Goal: Task Accomplishment & Management: Complete application form

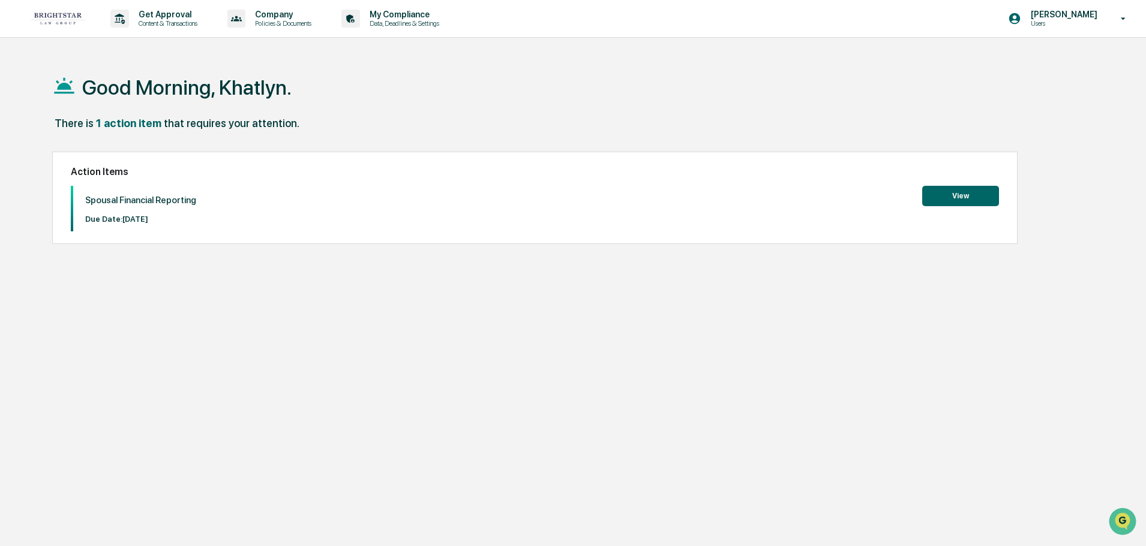
click at [941, 197] on button "View" at bounding box center [960, 196] width 77 height 20
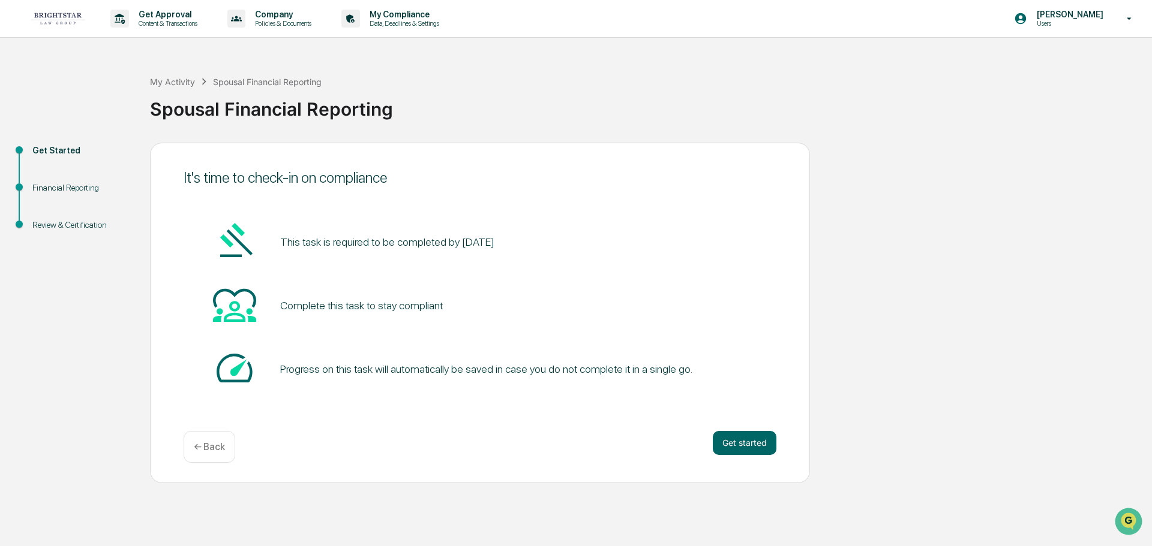
click at [751, 430] on div "It's time to check-in on compliance This task is required to be completed by [D…" at bounding box center [480, 313] width 660 height 341
click at [745, 441] on button "Get started" at bounding box center [745, 443] width 64 height 24
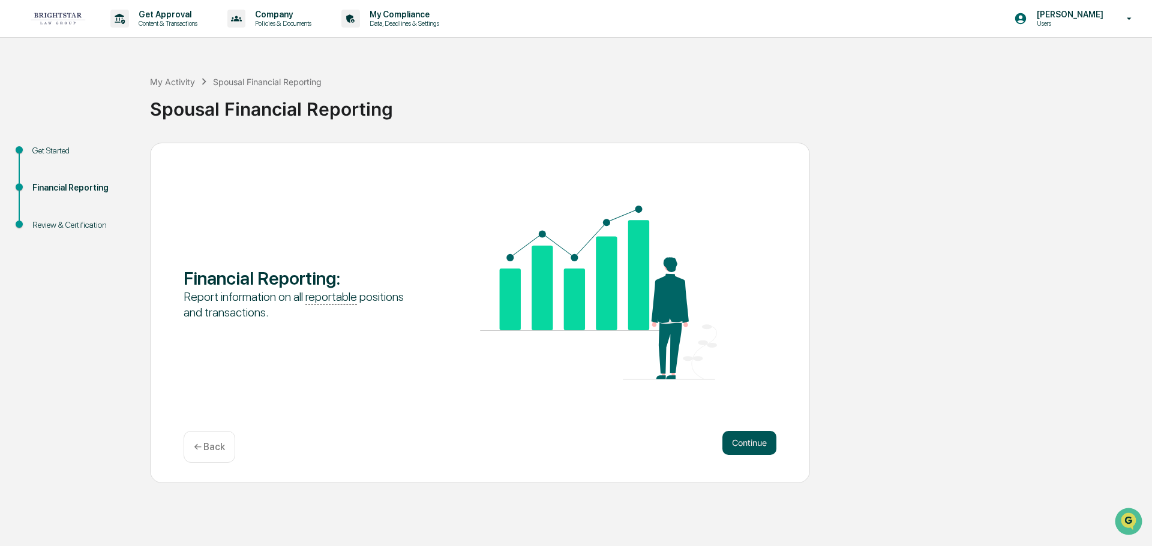
click at [751, 444] on button "Continue" at bounding box center [749, 443] width 54 height 24
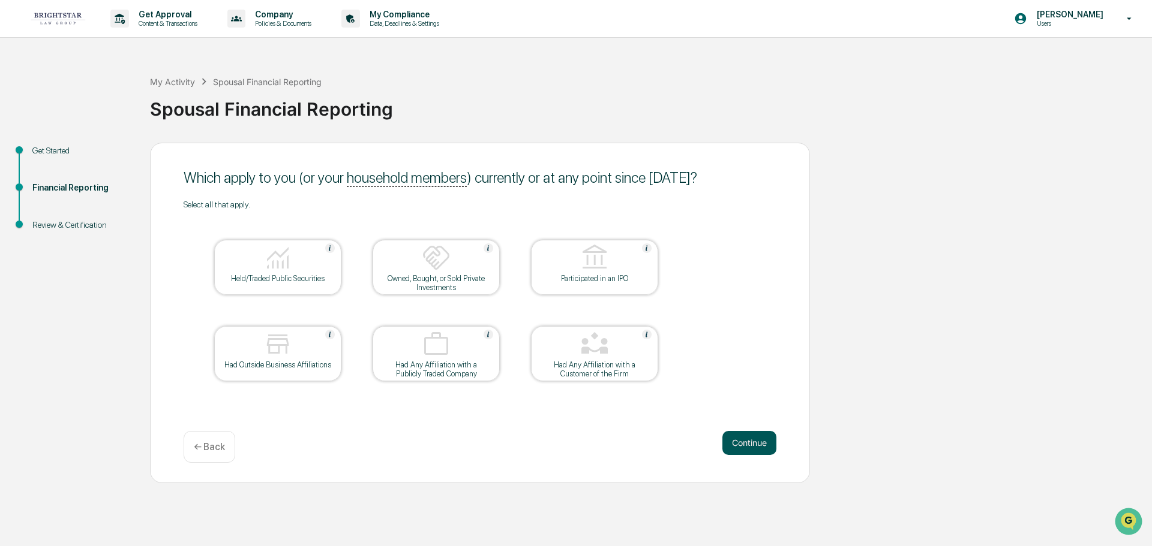
click at [744, 433] on button "Continue" at bounding box center [749, 443] width 54 height 24
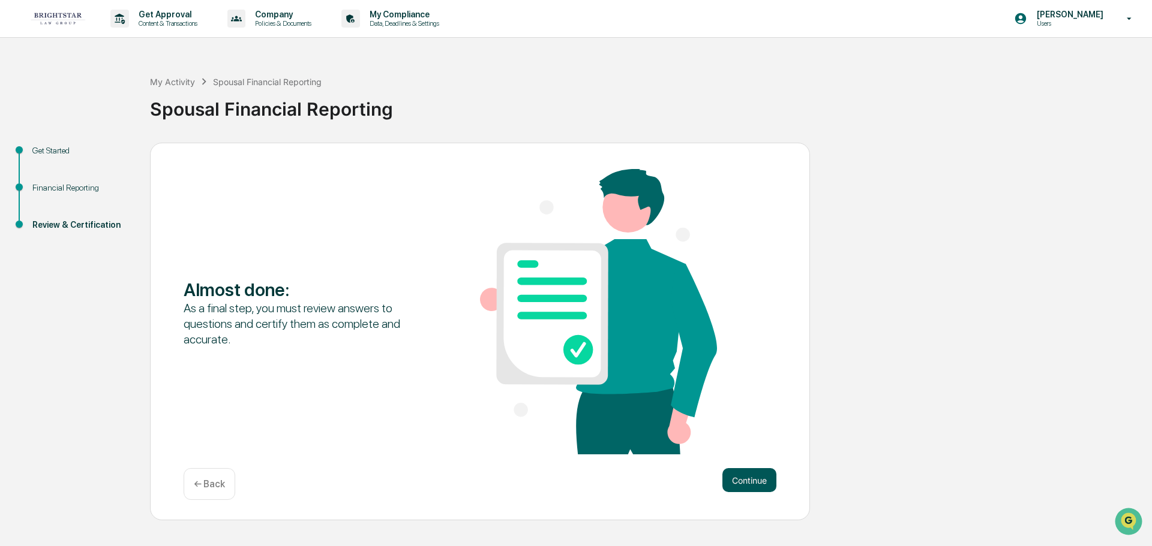
click at [752, 472] on button "Continue" at bounding box center [749, 480] width 54 height 24
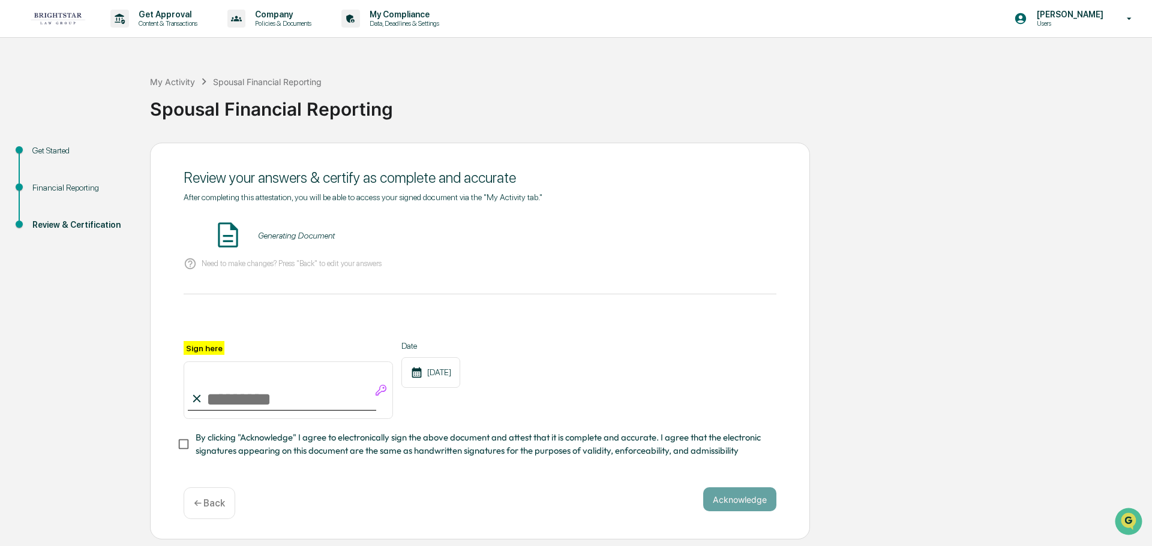
click at [199, 498] on div "← Back" at bounding box center [210, 504] width 52 height 32
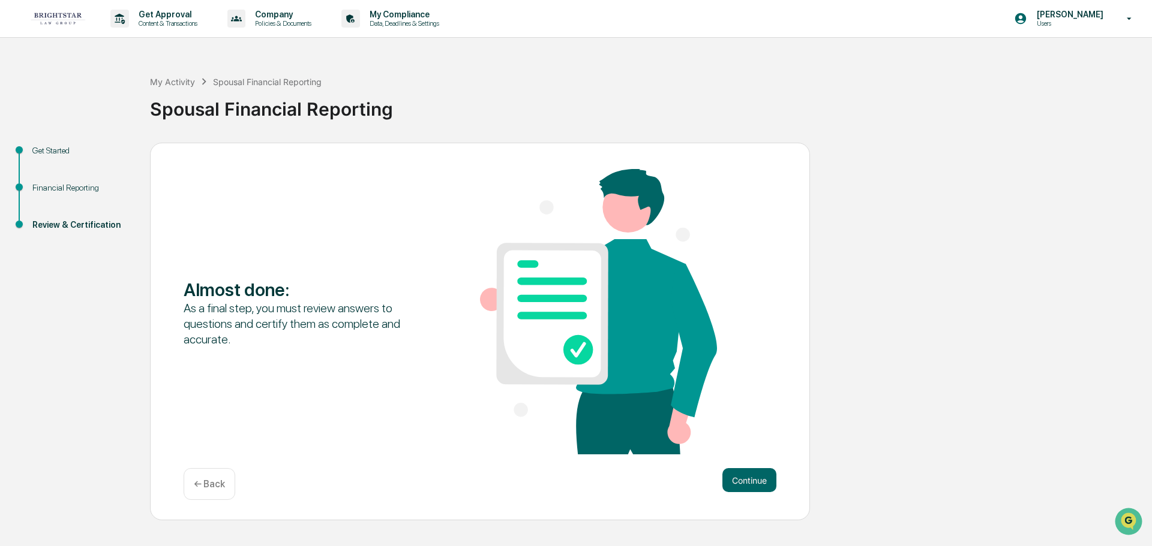
click at [197, 483] on p "← Back" at bounding box center [209, 484] width 31 height 11
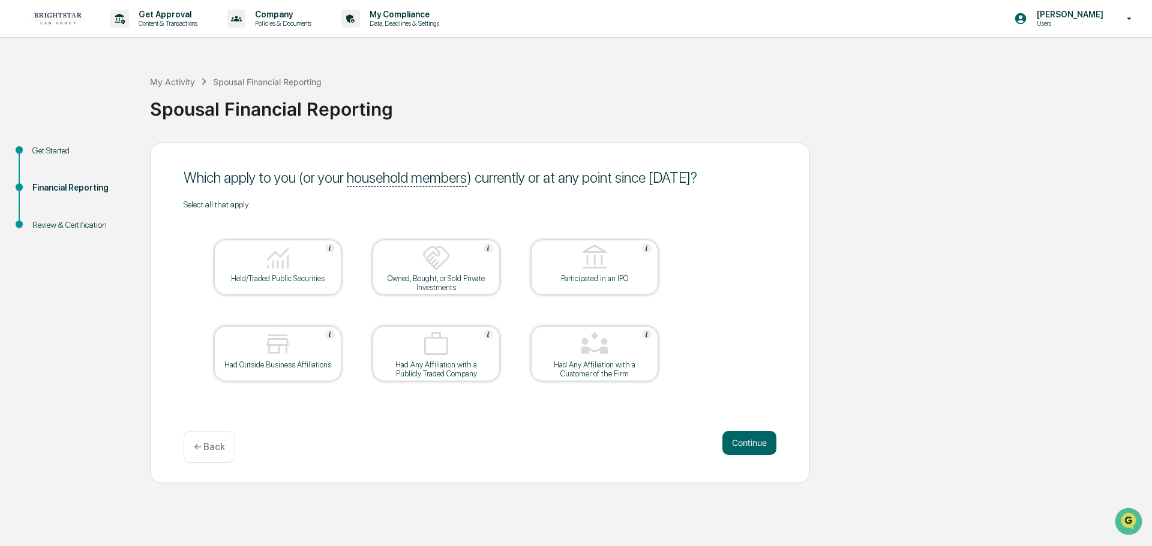
click at [291, 250] on img at bounding box center [277, 258] width 29 height 29
click at [284, 259] on img at bounding box center [277, 258] width 29 height 29
drag, startPoint x: 208, startPoint y: 444, endPoint x: 557, endPoint y: 383, distance: 354.4
click at [557, 383] on div "Which apply to you (or your household members ) currently or at any point since…" at bounding box center [480, 313] width 660 height 341
click at [382, 447] on div "Continue ← Back" at bounding box center [480, 447] width 593 height 32
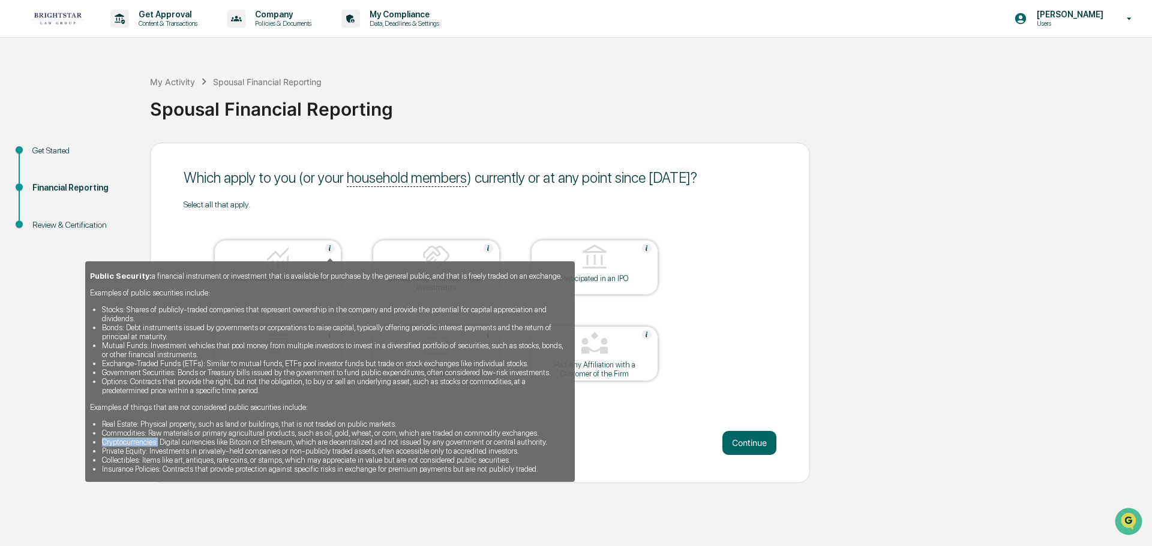
drag, startPoint x: 100, startPoint y: 442, endPoint x: 158, endPoint y: 446, distance: 58.3
click at [158, 446] on ul "Real Estate: Physical property, such as land or buildings, that is not traded o…" at bounding box center [330, 447] width 480 height 54
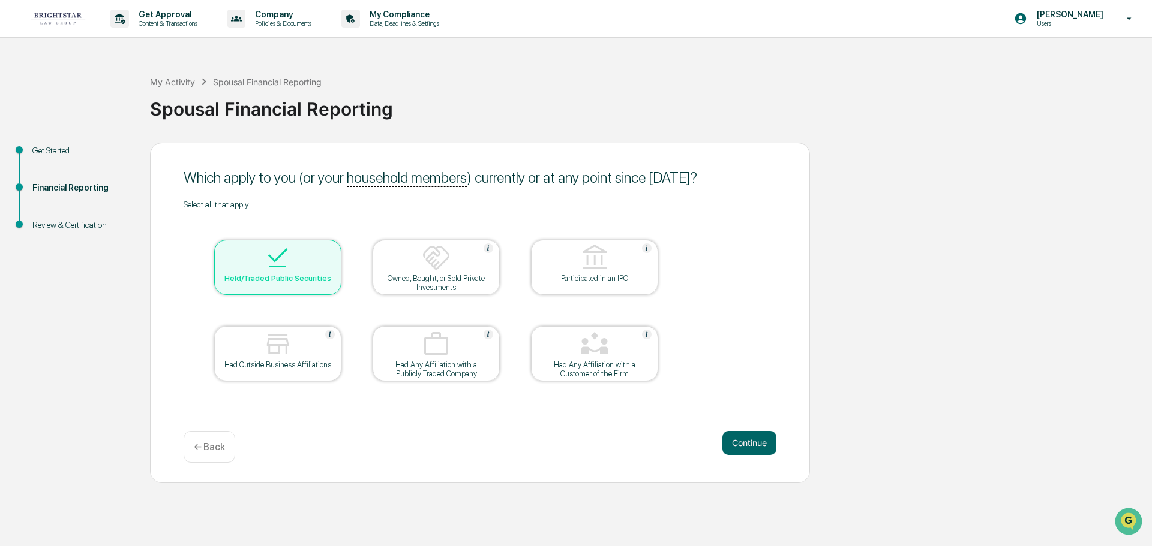
click at [272, 278] on div "Held/Traded Public Securities" at bounding box center [278, 278] width 108 height 9
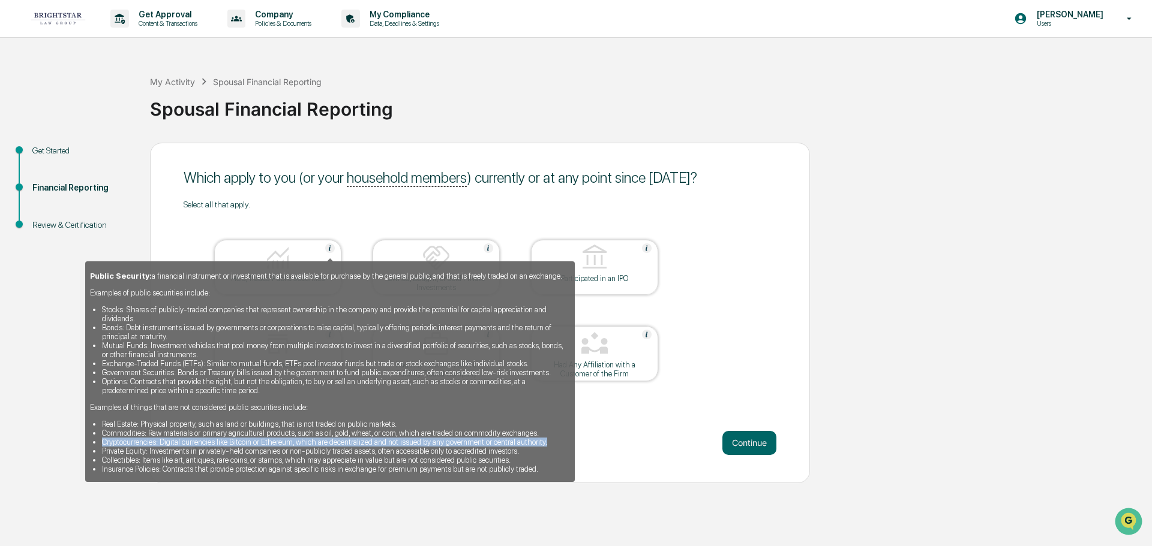
drag, startPoint x: 103, startPoint y: 442, endPoint x: 551, endPoint y: 443, distance: 448.1
click at [551, 443] on li "Cryptocurrencies: Digital currencies like Bitcoin or Ethereum, which are decent…" at bounding box center [336, 442] width 468 height 9
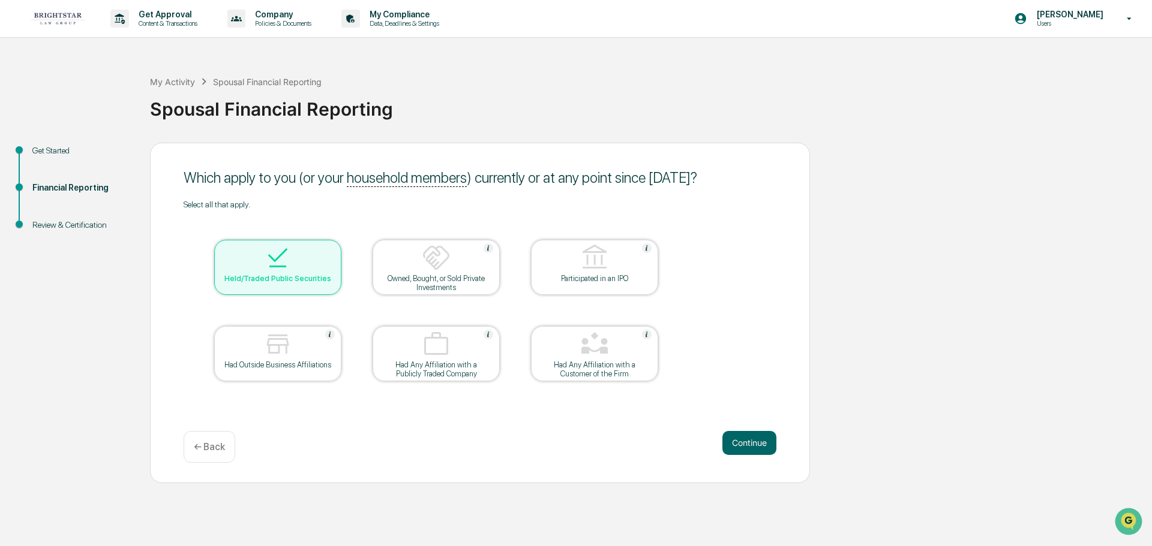
click at [542, 440] on div "Continue ← Back" at bounding box center [480, 447] width 593 height 32
click at [245, 282] on div "Held/Traded Public Securities" at bounding box center [278, 278] width 108 height 9
click at [295, 438] on div "Continue ← Back" at bounding box center [480, 447] width 593 height 32
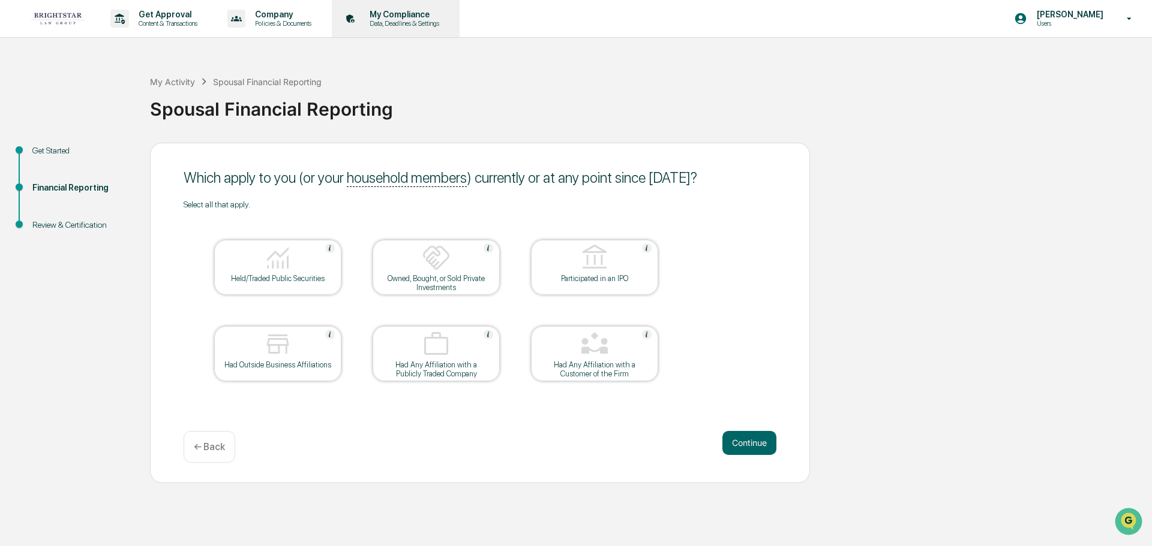
click at [405, 12] on p "My Compliance" at bounding box center [402, 15] width 85 height 10
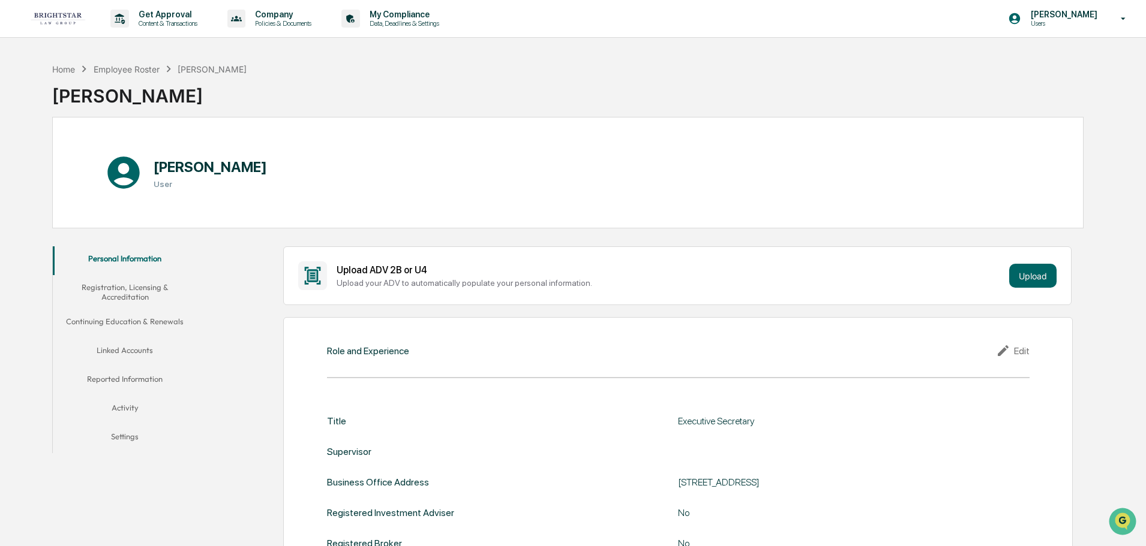
click at [114, 353] on button "Linked Accounts" at bounding box center [125, 352] width 144 height 29
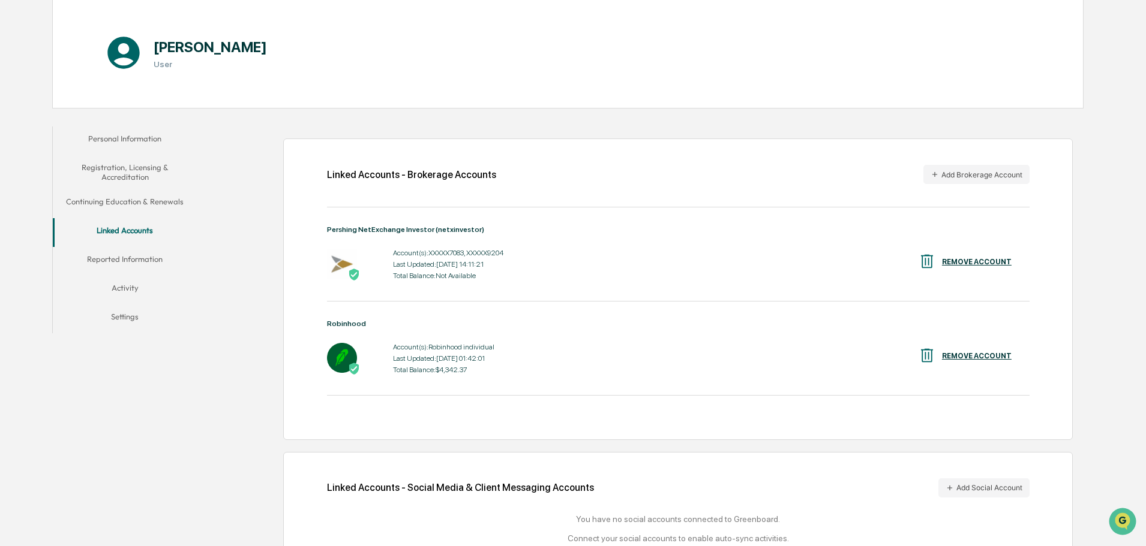
scroll to position [161, 0]
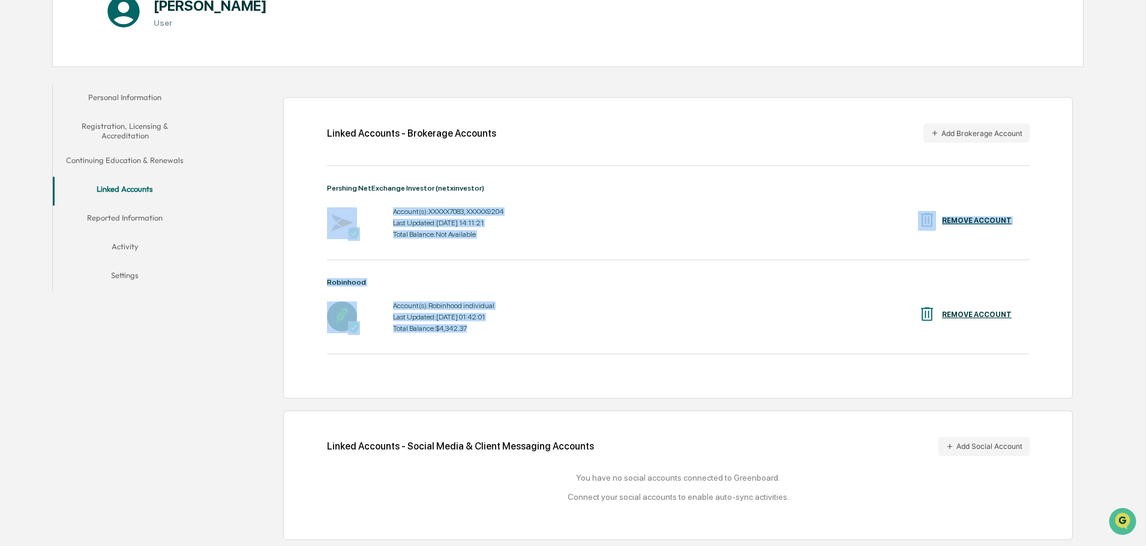
drag, startPoint x: 478, startPoint y: 329, endPoint x: 385, endPoint y: 203, distance: 157.4
click at [385, 203] on div "Pershing NetExchange Investor (netxinvestor) Account(s): XXXXX7083, XXXXX9204 L…" at bounding box center [678, 278] width 702 height 188
click at [511, 204] on div "Pershing NetExchange Investor (netxinvestor) Account(s): XXXXX7083, XXXXX9204 L…" at bounding box center [678, 213] width 702 height 58
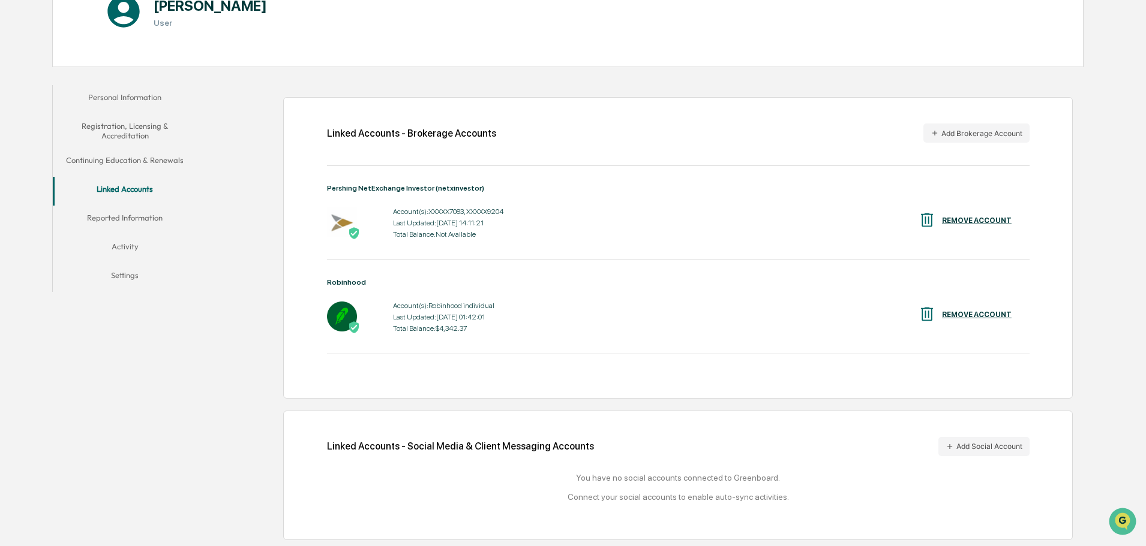
click at [461, 235] on div "Total Balance: Not Available" at bounding box center [448, 234] width 110 height 8
click at [116, 230] on button "Reported Information" at bounding box center [125, 220] width 144 height 29
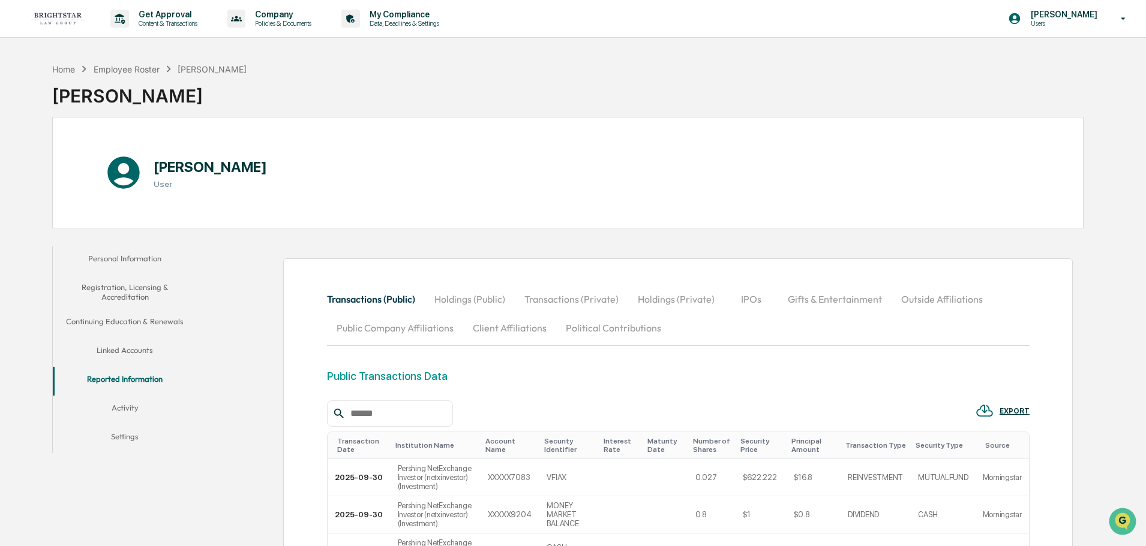
drag, startPoint x: 153, startPoint y: 411, endPoint x: 146, endPoint y: 410, distance: 6.7
click at [146, 410] on button "Activity" at bounding box center [125, 410] width 144 height 29
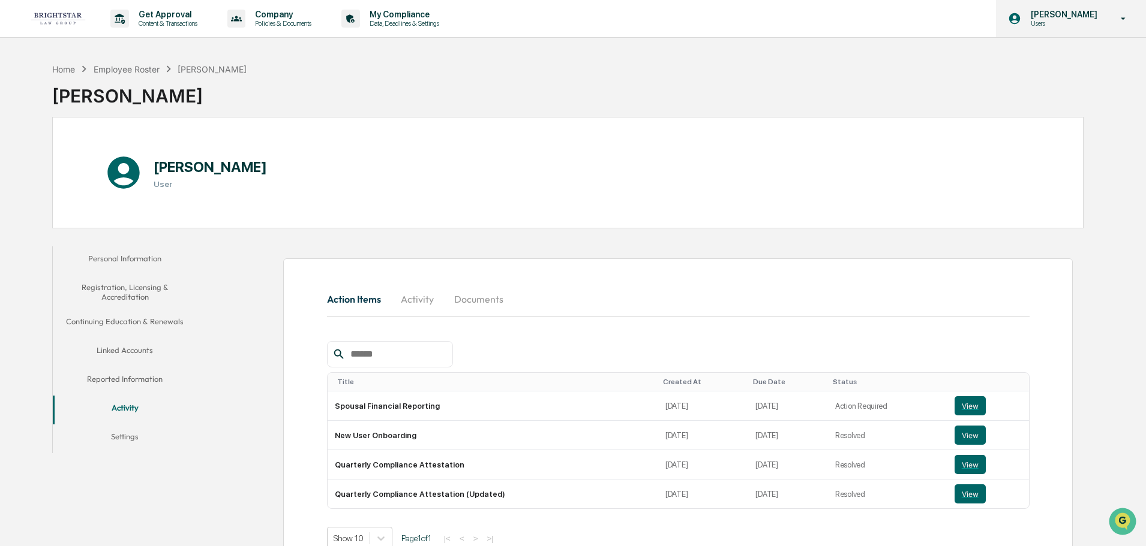
click at [1070, 24] on p "Users" at bounding box center [1062, 23] width 82 height 8
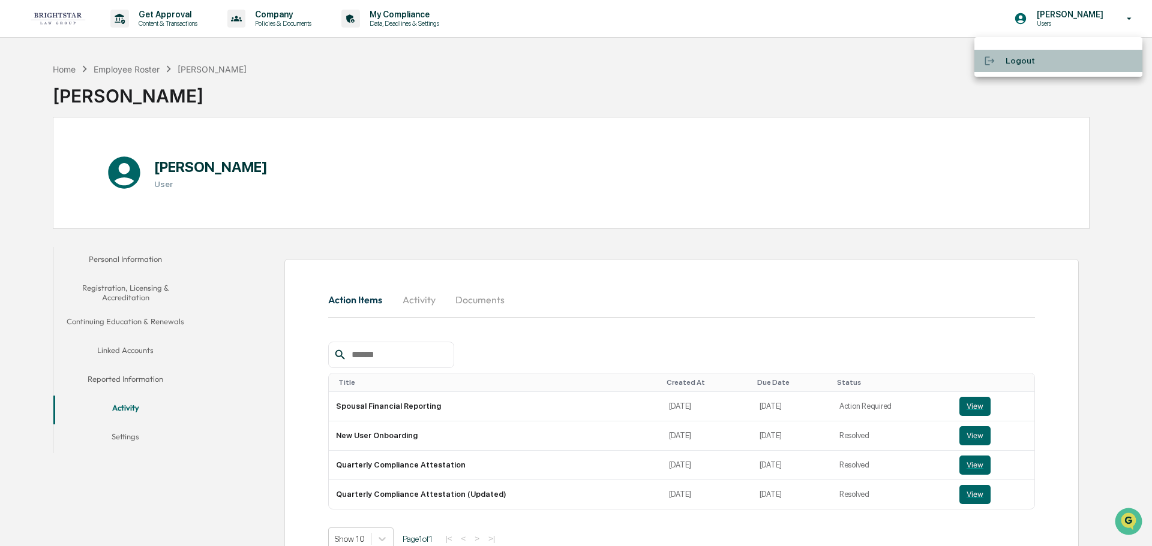
click at [999, 61] on div at bounding box center [995, 60] width 22 height 11
